Goal: Navigation & Orientation: Find specific page/section

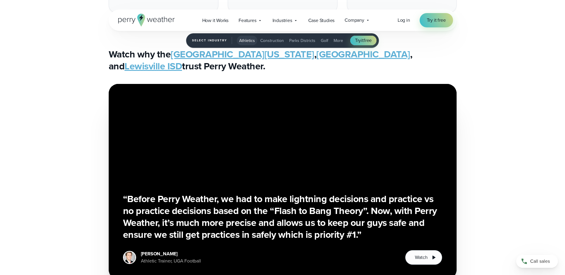
scroll to position [1371, 0]
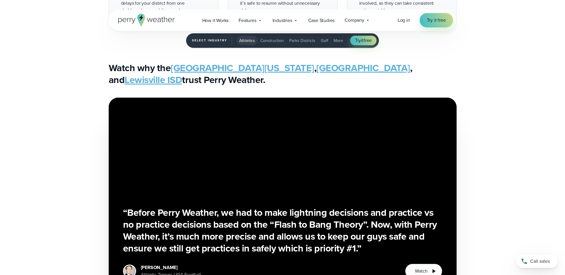
click at [182, 73] on link "Lewisville ISD" at bounding box center [154, 80] width 58 height 14
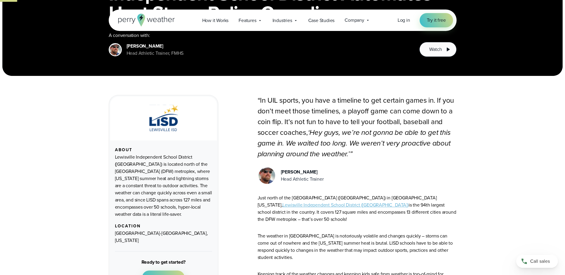
scroll to position [238, 0]
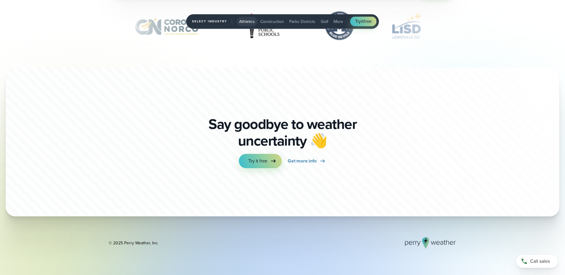
scroll to position [2109, 0]
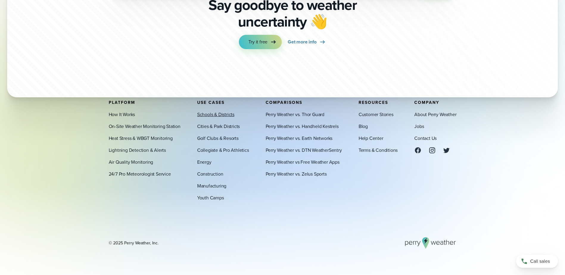
click at [224, 116] on link "Schools & Districts" at bounding box center [215, 114] width 37 height 7
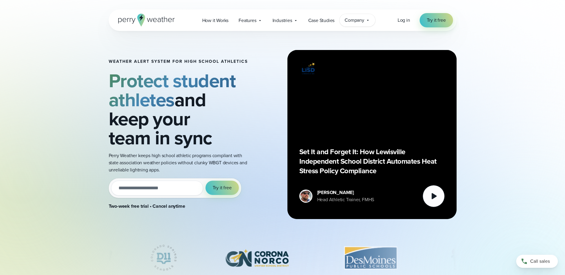
click at [363, 20] on span "Company" at bounding box center [355, 20] width 20 height 7
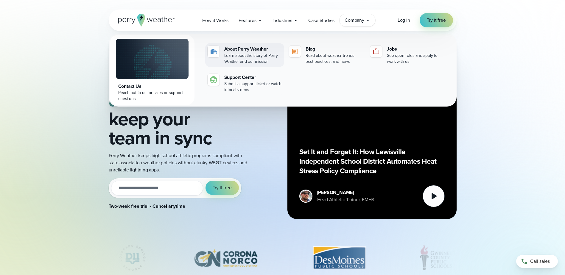
click at [240, 54] on div "Learn about the story of Perry Weather and our mission" at bounding box center [253, 59] width 58 height 12
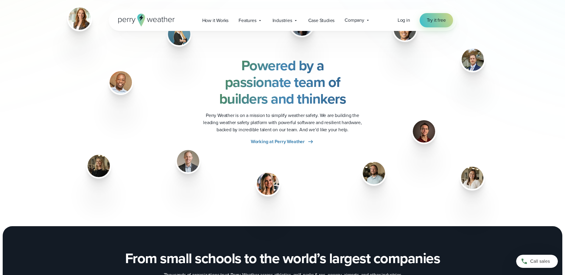
scroll to position [775, 0]
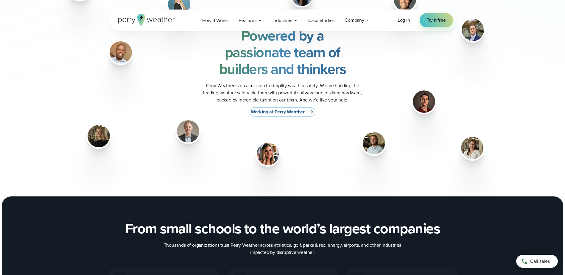
click at [266, 109] on span "Working at Perry Weather" at bounding box center [278, 111] width 54 height 7
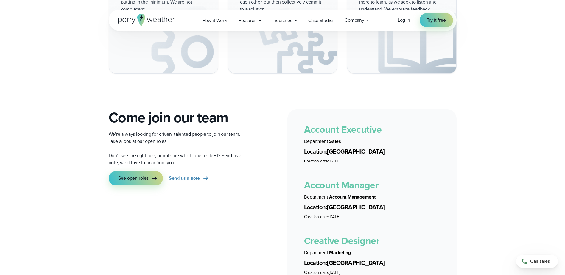
scroll to position [1013, 0]
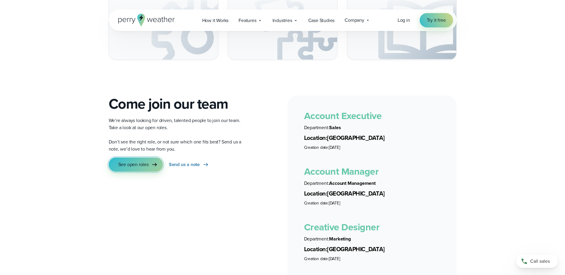
click at [150, 158] on link "See open roles" at bounding box center [136, 165] width 54 height 14
